Goal: Find specific page/section: Find specific page/section

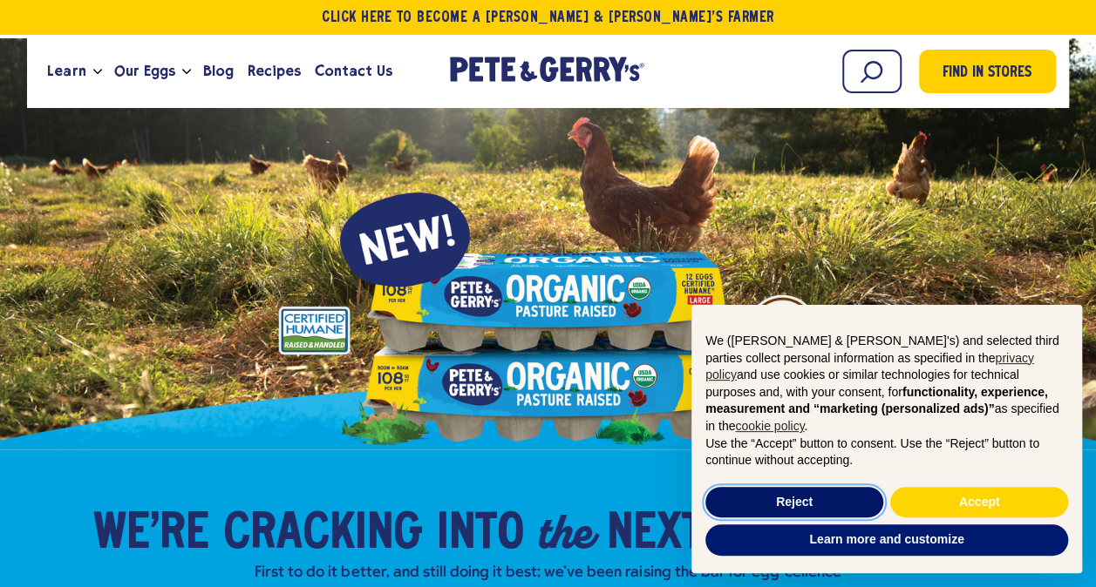
click at [806, 497] on button "Reject" at bounding box center [794, 502] width 178 height 31
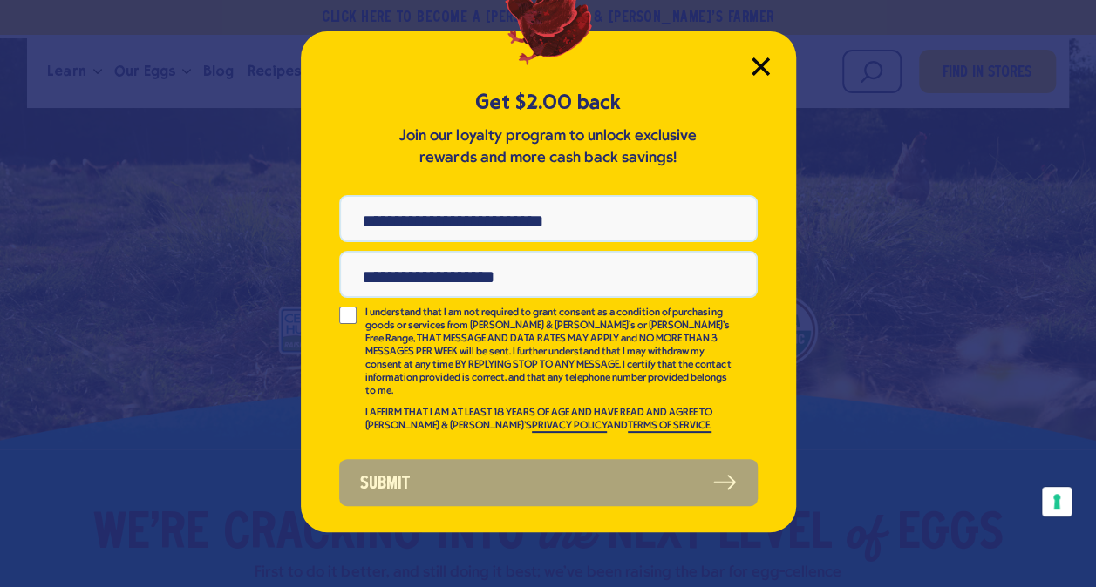
click at [759, 59] on icon "Close Modal" at bounding box center [760, 67] width 18 height 18
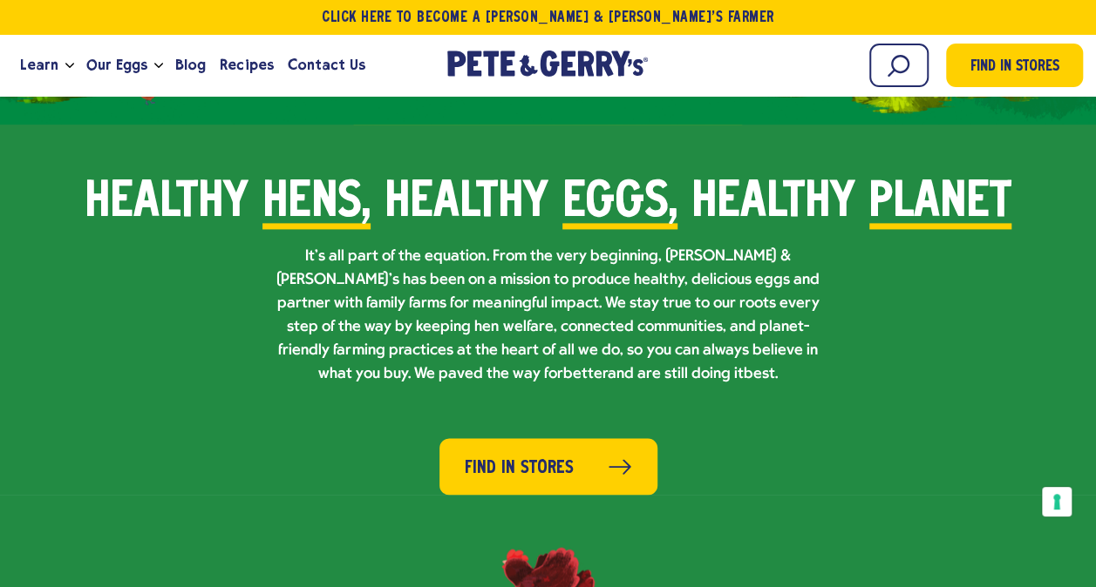
scroll to position [1081, 0]
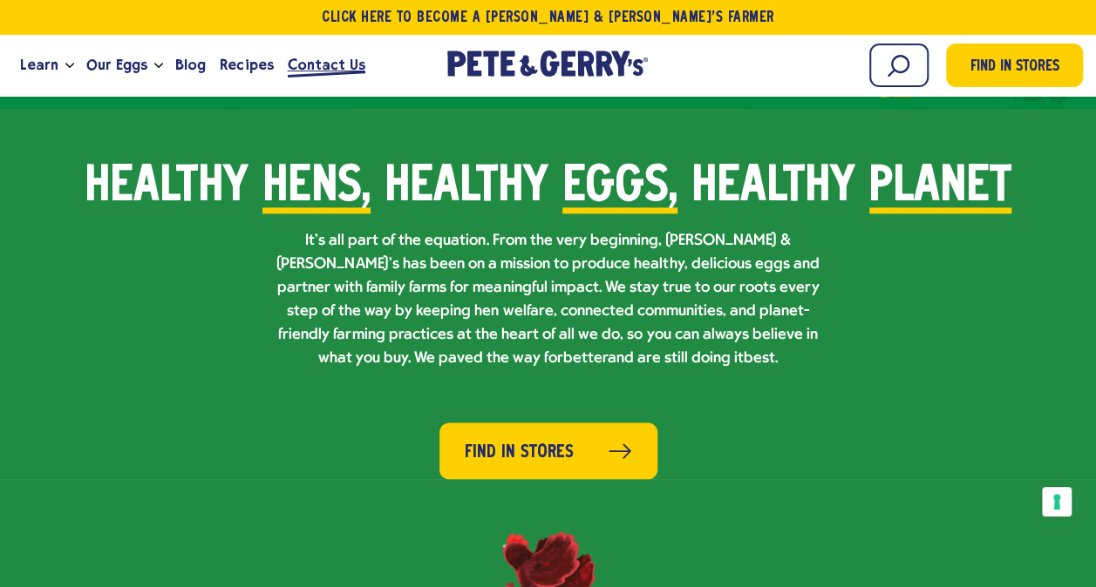
click at [319, 65] on span "Contact Us" at bounding box center [327, 65] width 78 height 22
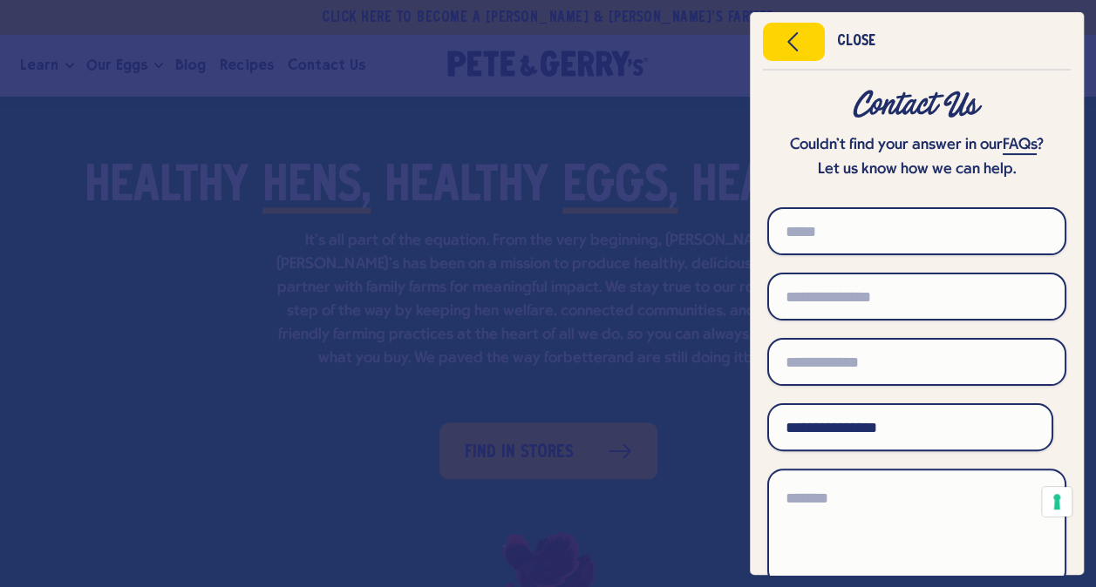
click at [857, 40] on div "Close" at bounding box center [856, 42] width 38 height 12
click at [797, 40] on icon "Close menu" at bounding box center [793, 42] width 44 height 26
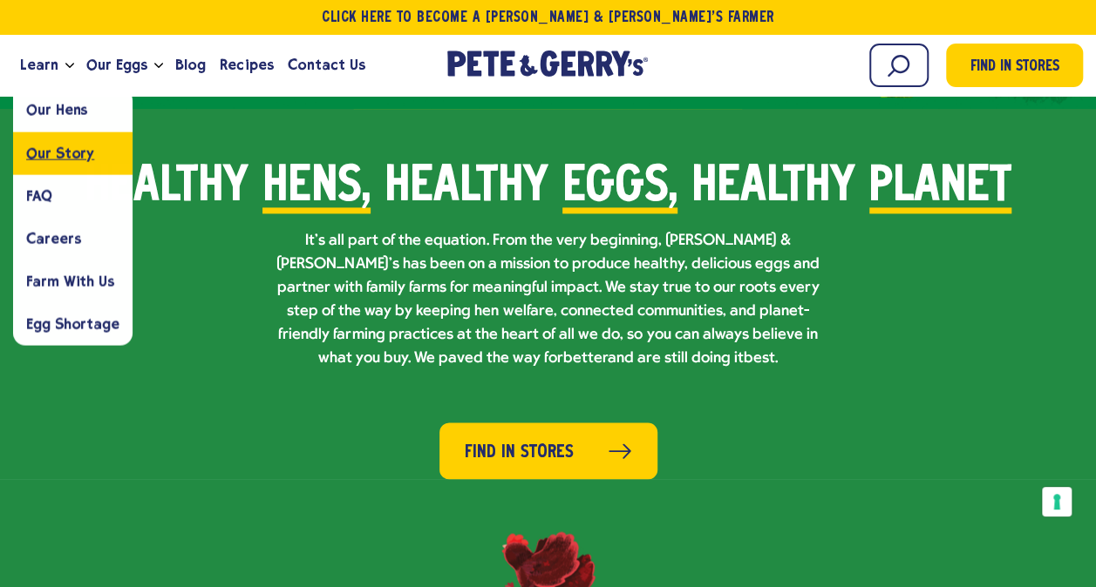
click at [62, 152] on span "Our Story" at bounding box center [60, 153] width 68 height 17
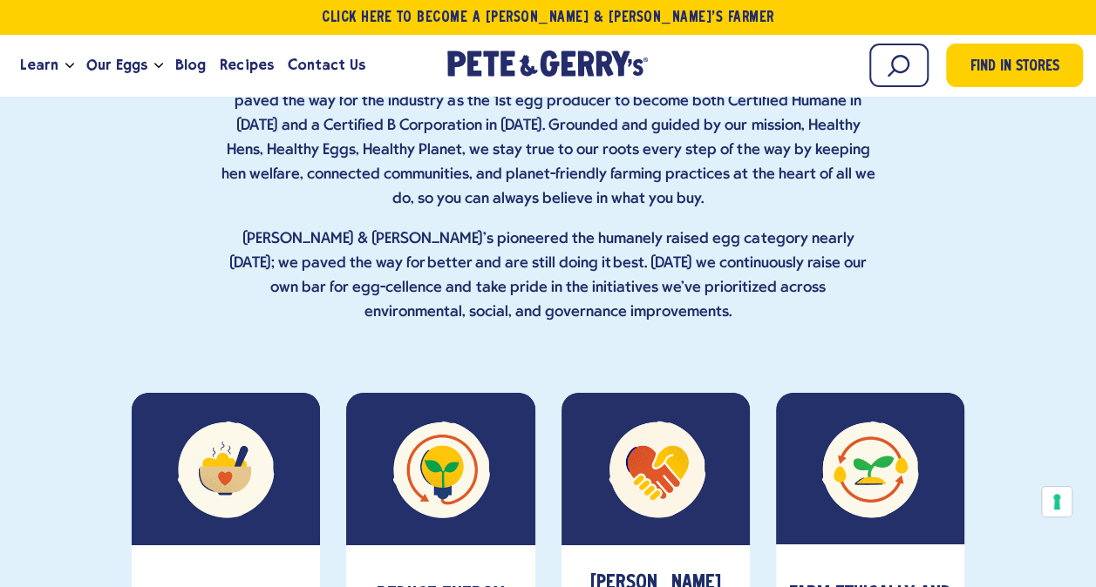
scroll to position [6139, 0]
